Goal: Find specific page/section: Find specific page/section

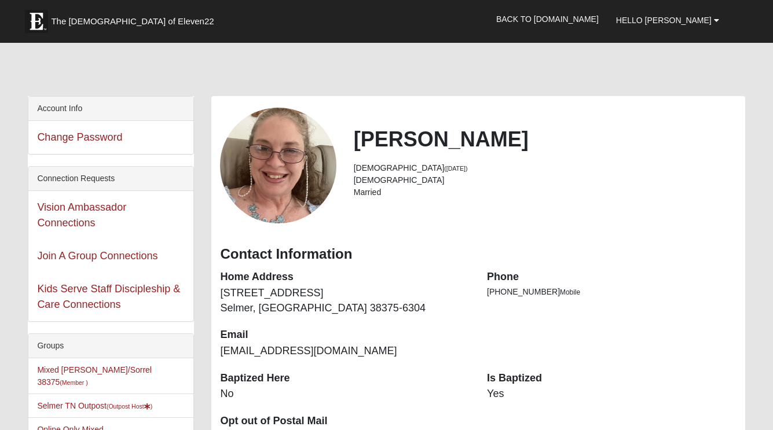
scroll to position [113, 0]
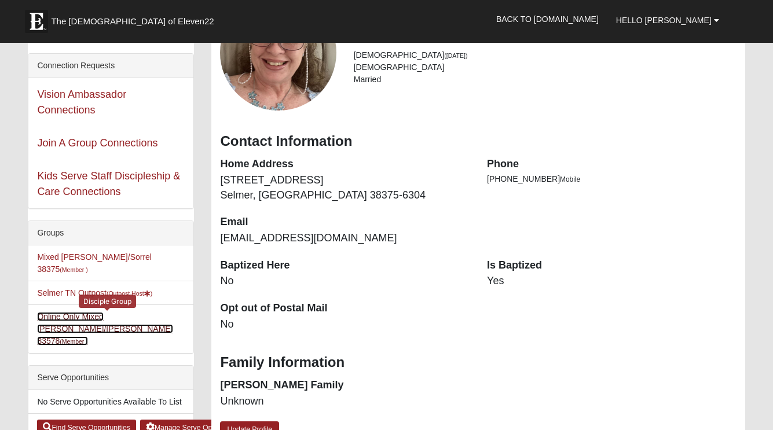
click at [73, 312] on link "Online Only Mixed [PERSON_NAME]/[PERSON_NAME] 33578 (Member )" at bounding box center [104, 329] width 135 height 34
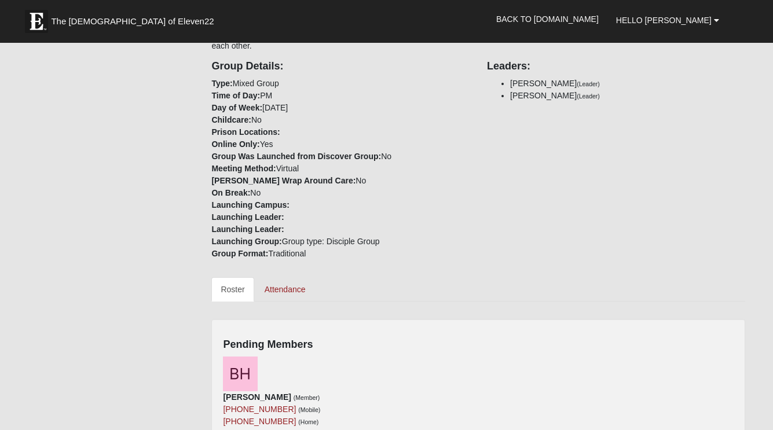
scroll to position [264, 0]
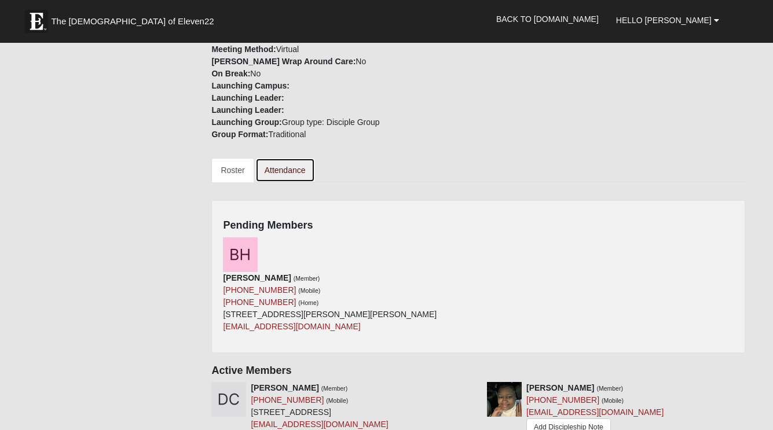
click at [287, 160] on link "Attendance" at bounding box center [285, 170] width 60 height 24
click at [289, 163] on link "Attendance" at bounding box center [285, 170] width 60 height 24
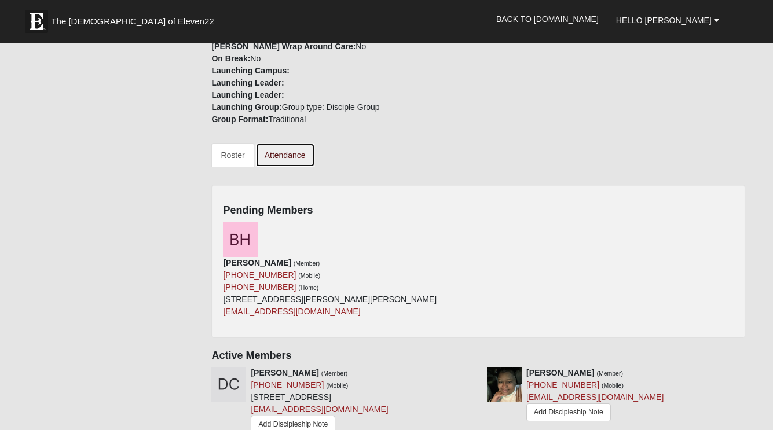
scroll to position [289, 0]
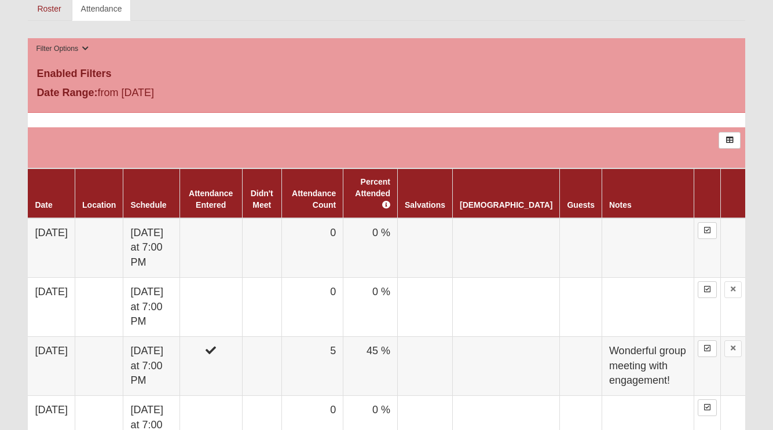
scroll to position [386, 0]
